Goal: Transaction & Acquisition: Obtain resource

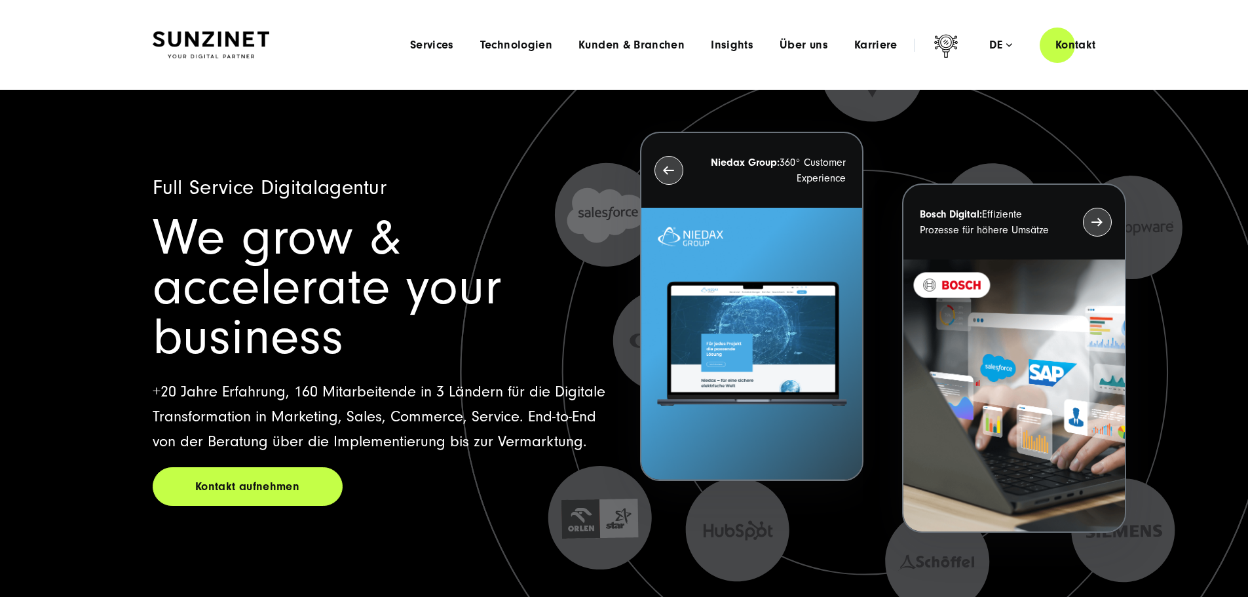
click at [842, 47] on li "Karriere Menu Willkommen bei SUNZINET! Bei uns warten neben spannenden Projekte…" at bounding box center [876, 45] width 69 height 14
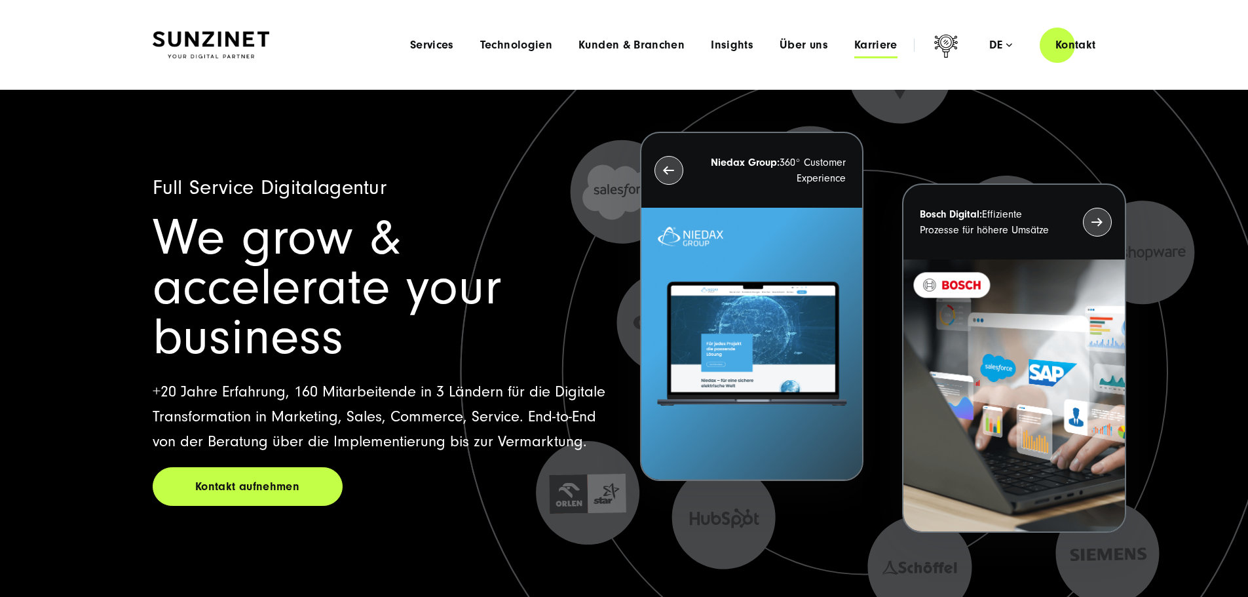
click at [855, 45] on span "Karriere" at bounding box center [876, 45] width 43 height 13
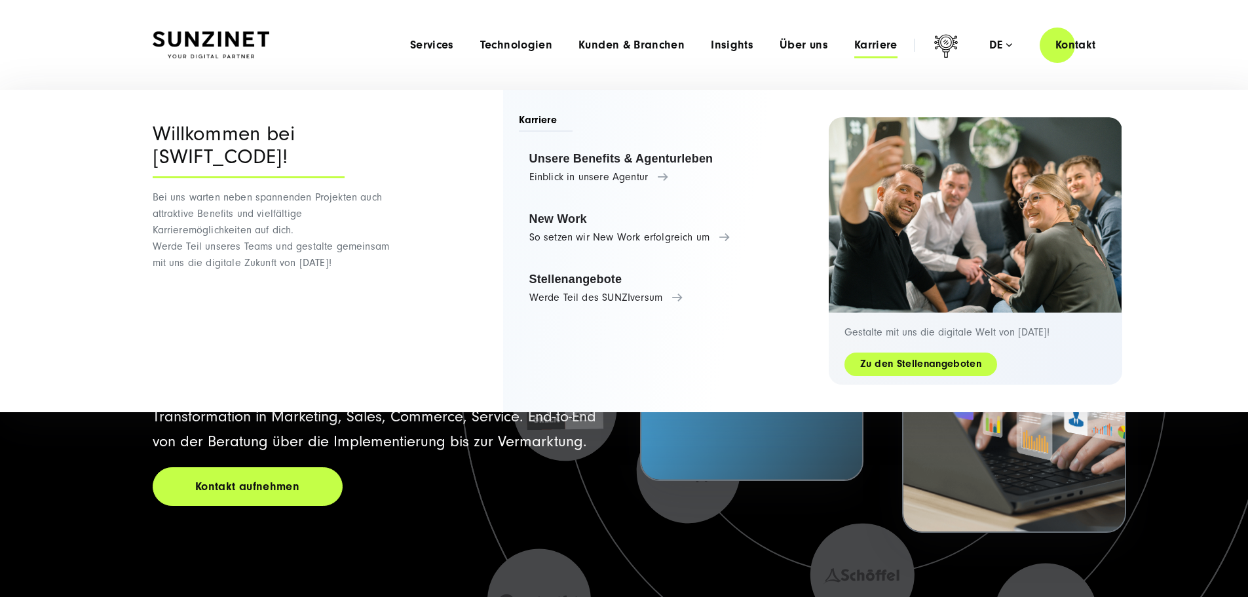
click at [896, 357] on link "Zu den Stellenangeboten" at bounding box center [921, 364] width 153 height 15
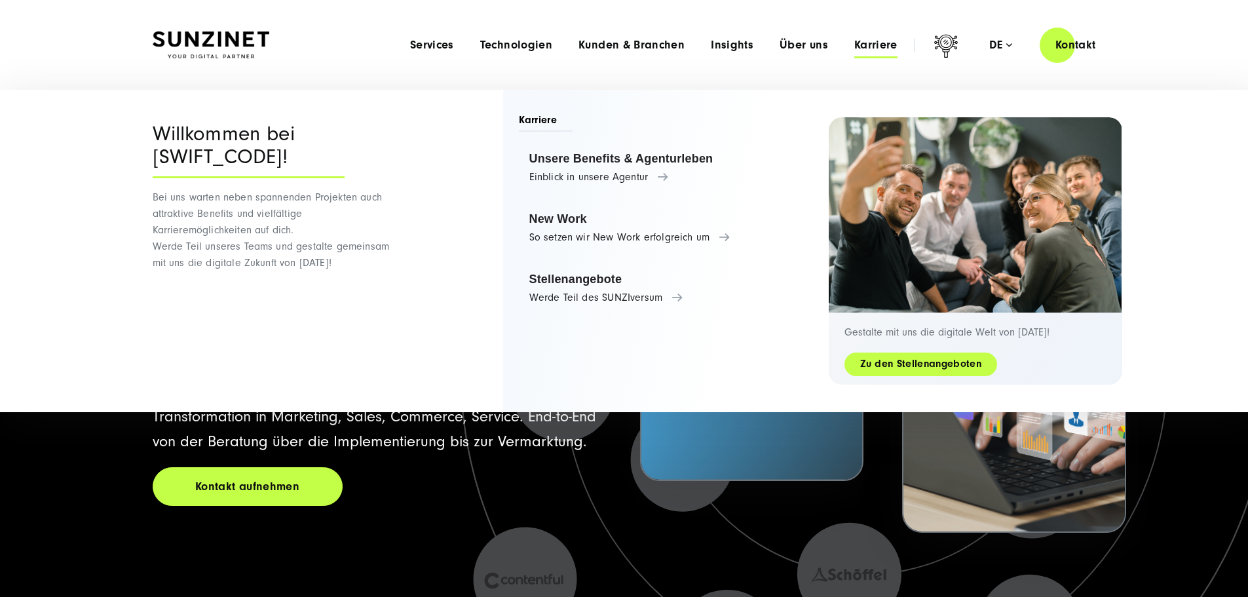
click at [899, 362] on link "Zu den Stellenangeboten" at bounding box center [921, 364] width 153 height 15
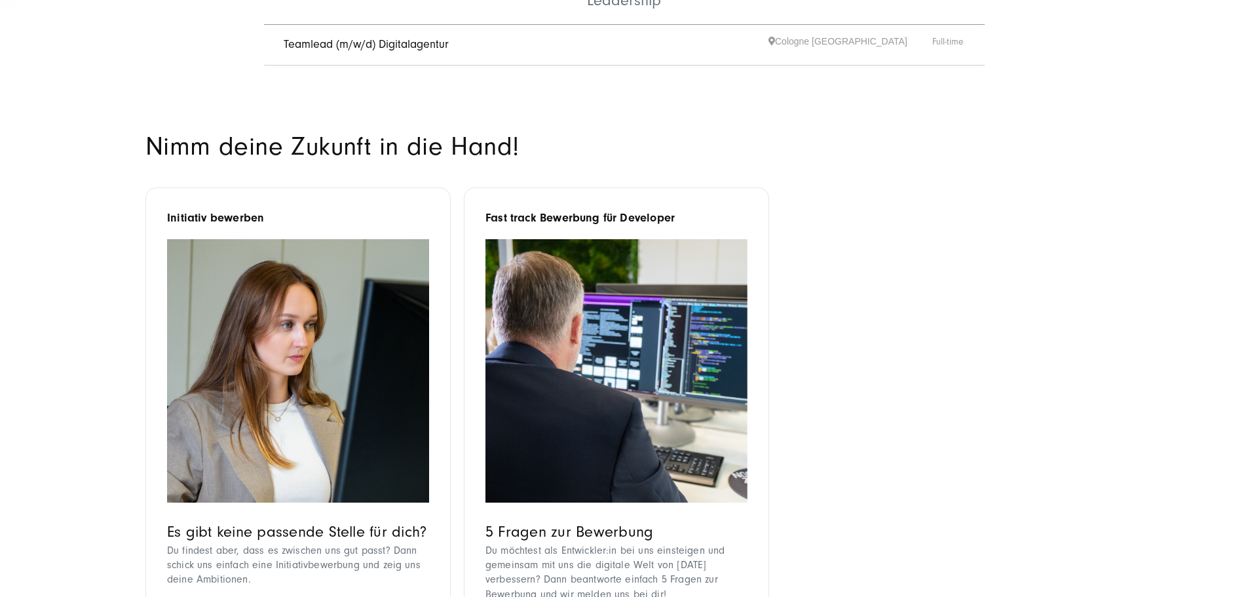
scroll to position [983, 0]
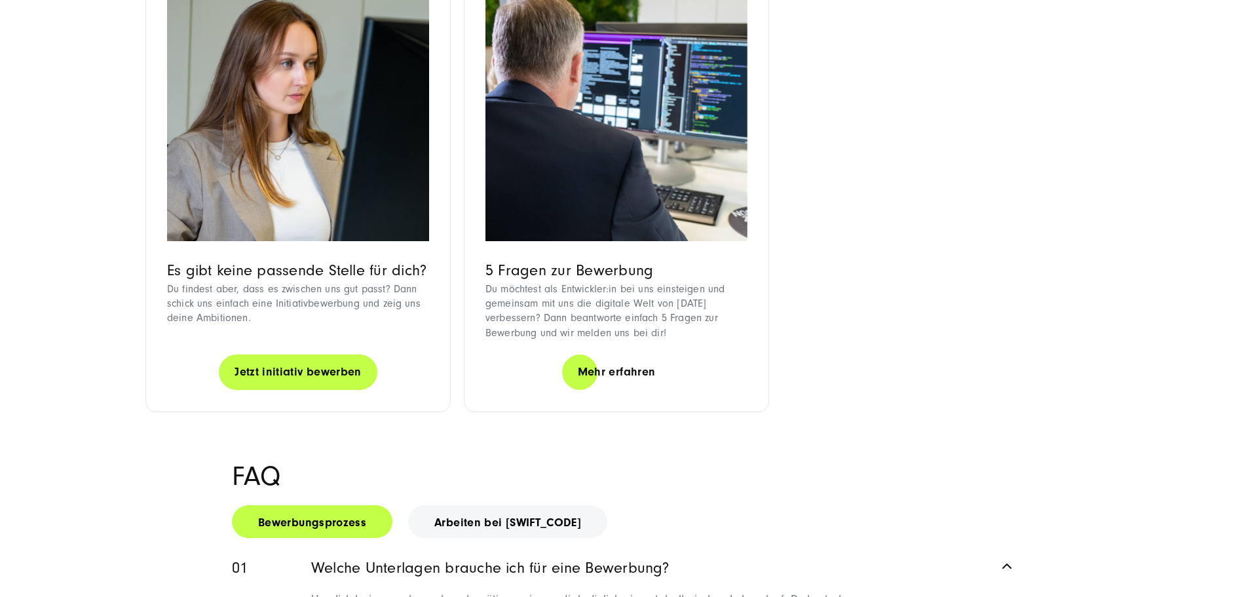
click at [267, 391] on link "Jetzt initiativ bewerben" at bounding box center [298, 371] width 159 height 37
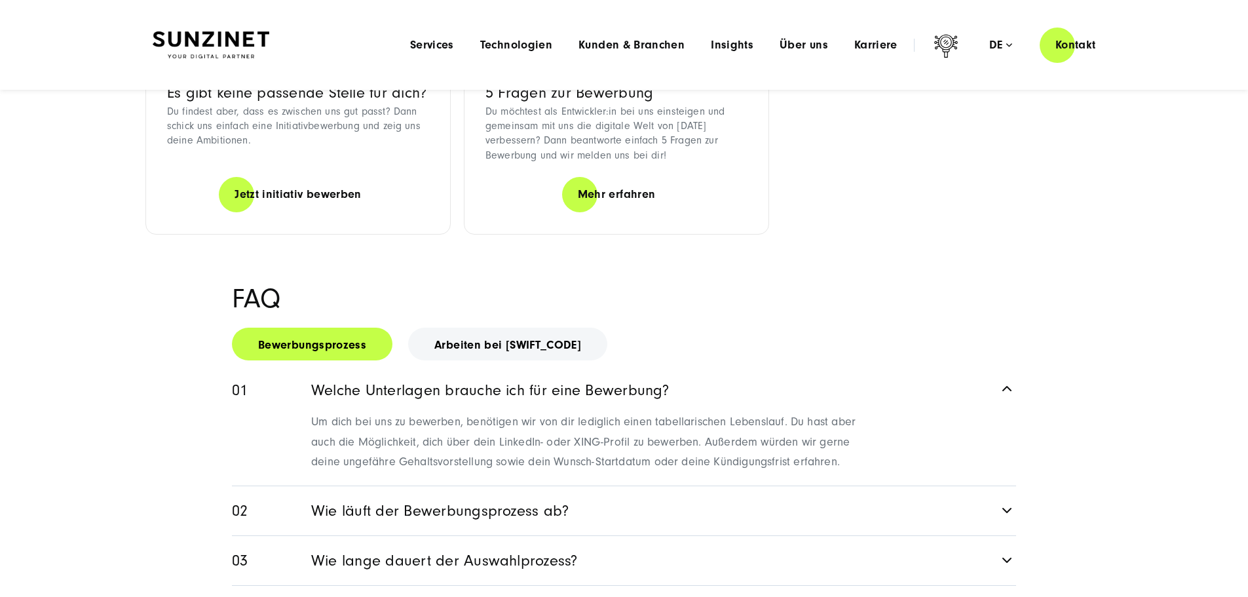
scroll to position [0, 0]
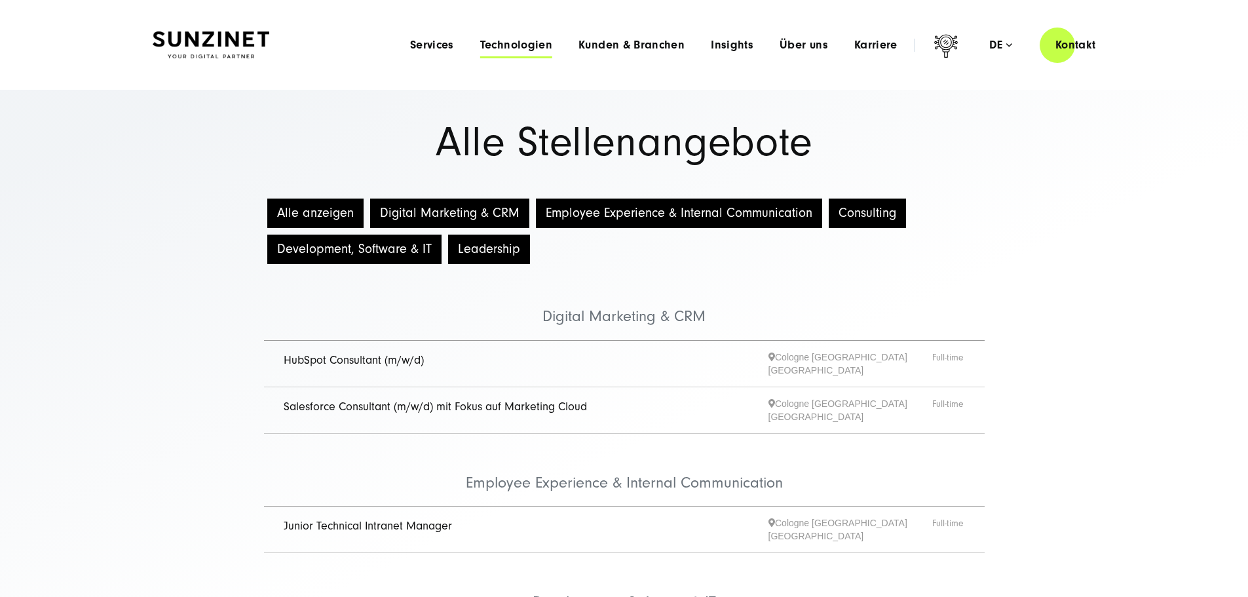
click at [496, 42] on span "Technologien" at bounding box center [516, 45] width 72 height 13
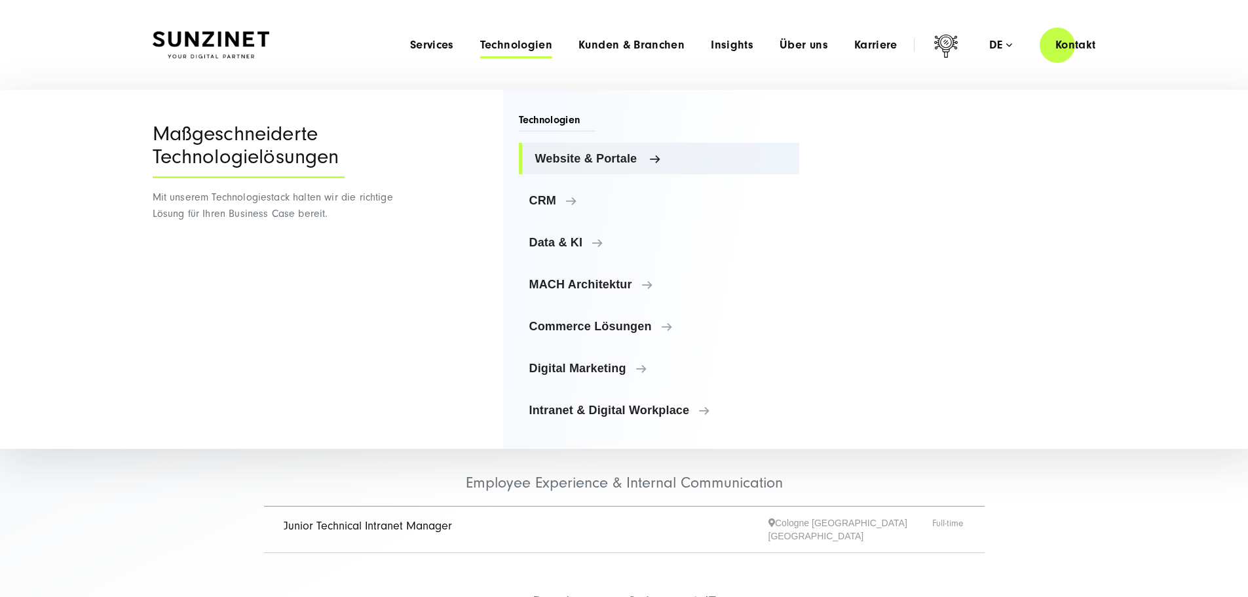
click at [557, 161] on span "Website & Portale" at bounding box center [662, 158] width 254 height 13
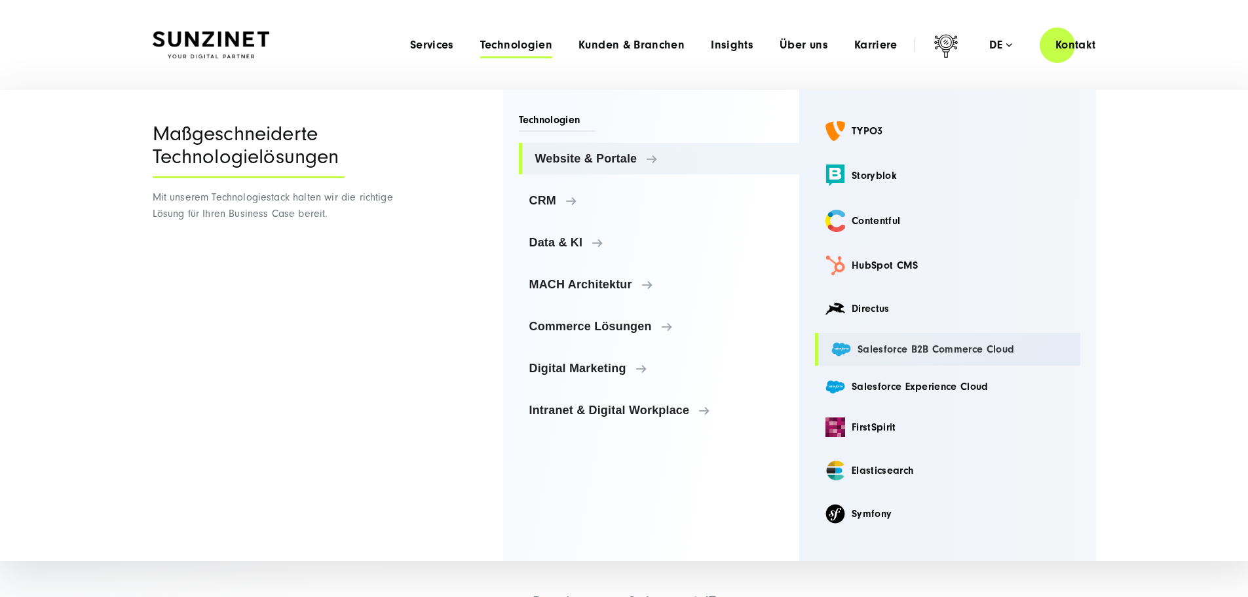
click at [888, 353] on link "Salesforce B2B Commerce Cloud" at bounding box center [947, 349] width 265 height 32
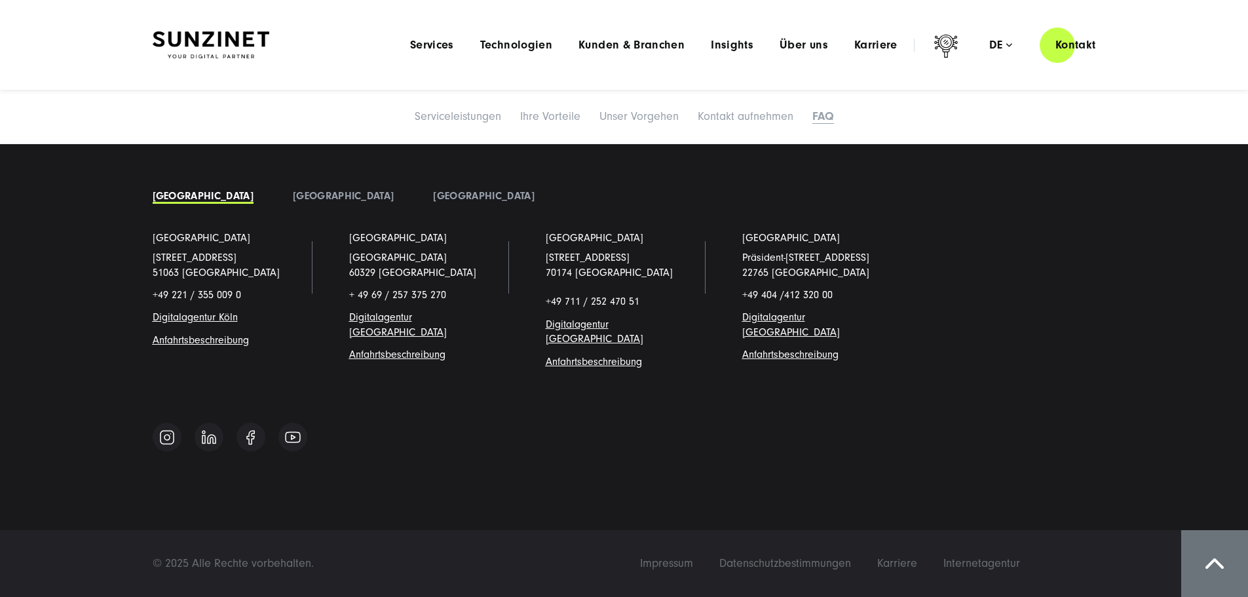
scroll to position [6589, 0]
click at [849, 55] on div "Menu Services Menu Full Service Digitalagentur Wir lösen komplexe Herausforderu…" at bounding box center [754, 44] width 715 height 37
click at [855, 50] on span "Karriere" at bounding box center [876, 45] width 43 height 13
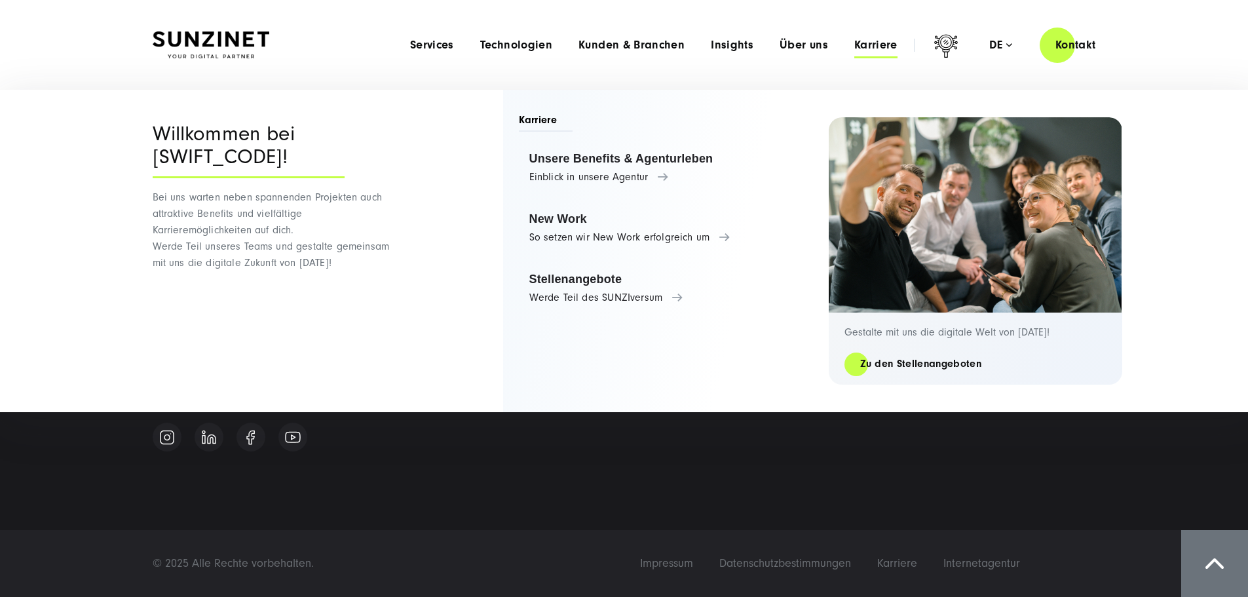
click at [870, 39] on span "Karriere" at bounding box center [876, 45] width 43 height 13
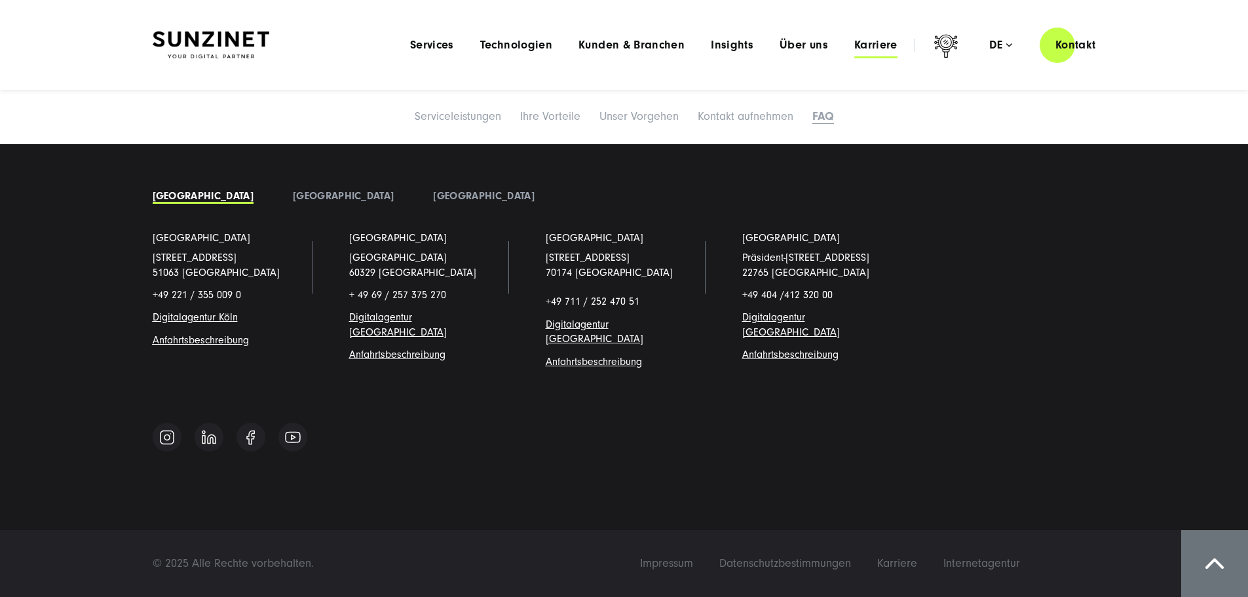
click at [855, 49] on span "Karriere" at bounding box center [876, 45] width 43 height 13
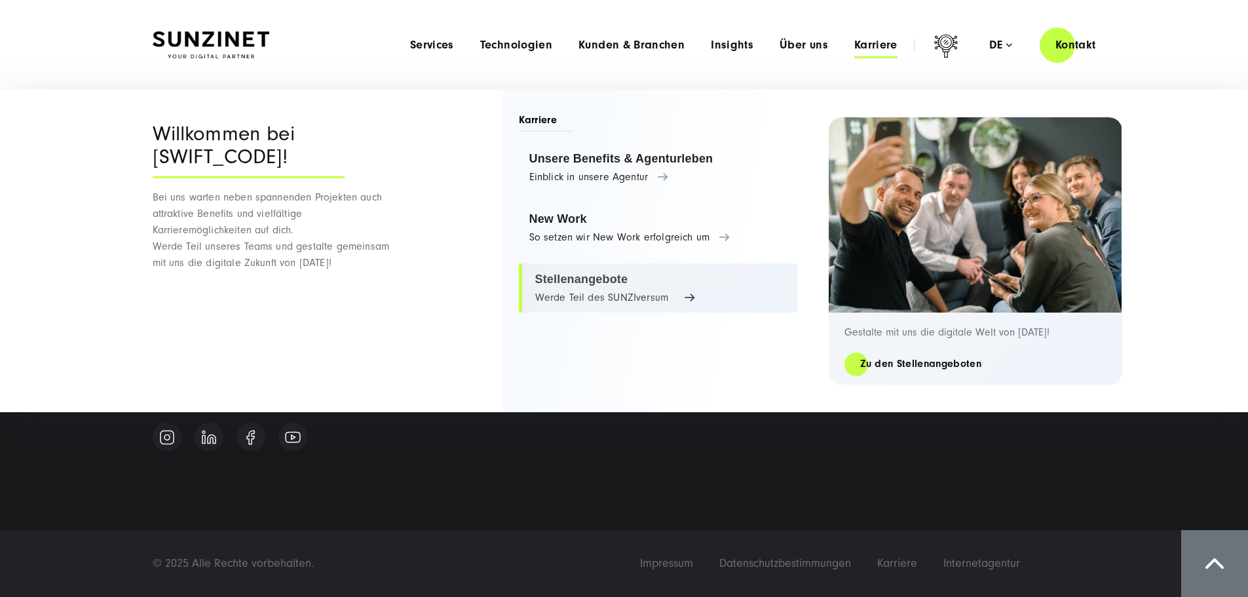
click at [579, 284] on link "Stellenangebote Werde Teil des SUNZIversum" at bounding box center [658, 288] width 279 height 50
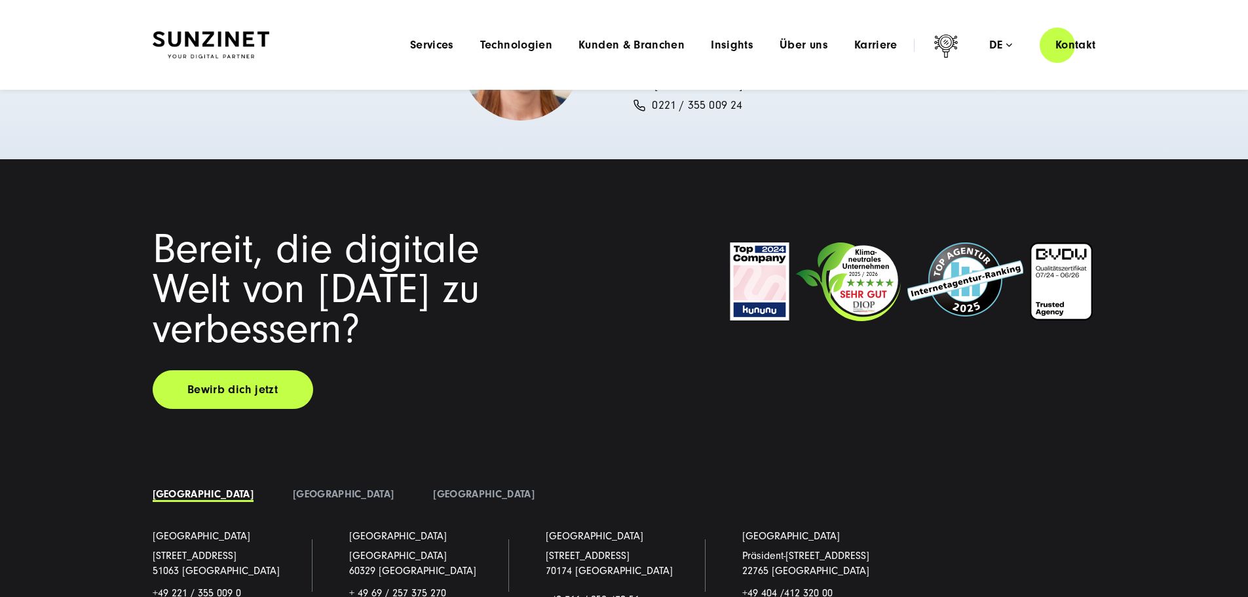
scroll to position [2490, 0]
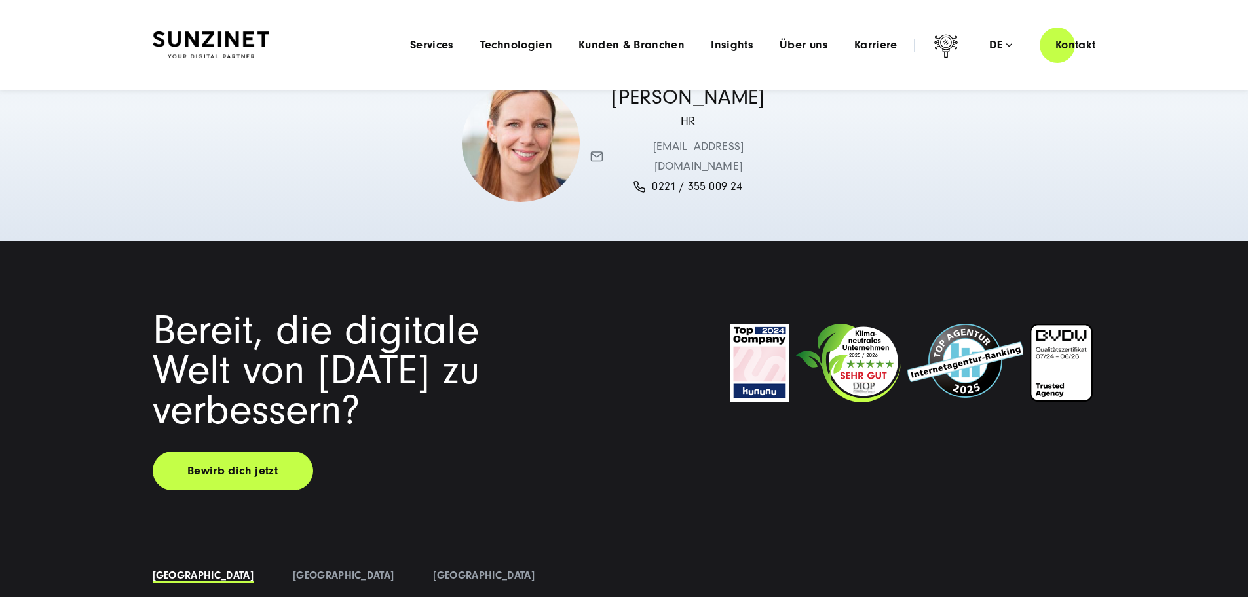
click at [730, 177] on span "[EMAIL_ADDRESS][DOMAIN_NAME]" at bounding box center [698, 157] width 176 height 40
